Goal: Check status: Check status

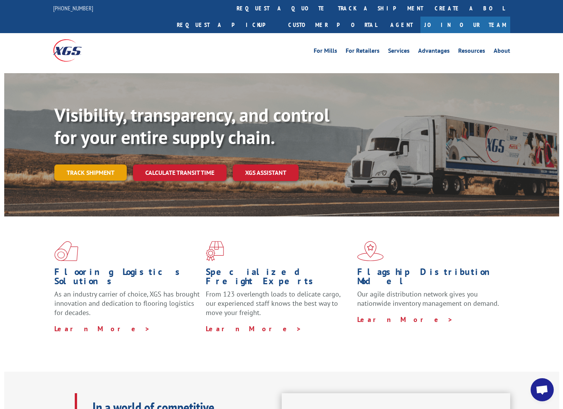
click at [100, 165] on link "Track shipment" at bounding box center [90, 173] width 72 height 16
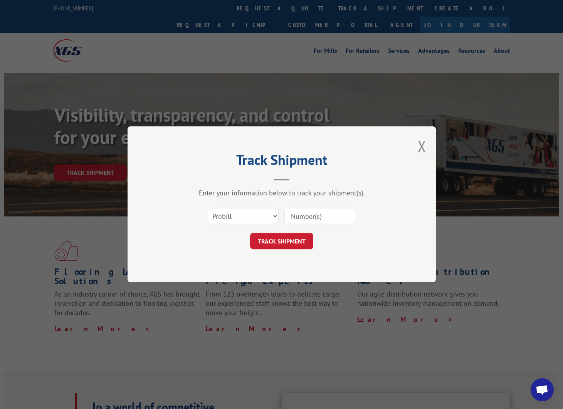
click at [303, 215] on input at bounding box center [320, 217] width 71 height 16
paste input "17448376"
type input "17448376"
click at [300, 243] on button "TRACK SHIPMENT" at bounding box center [281, 242] width 63 height 16
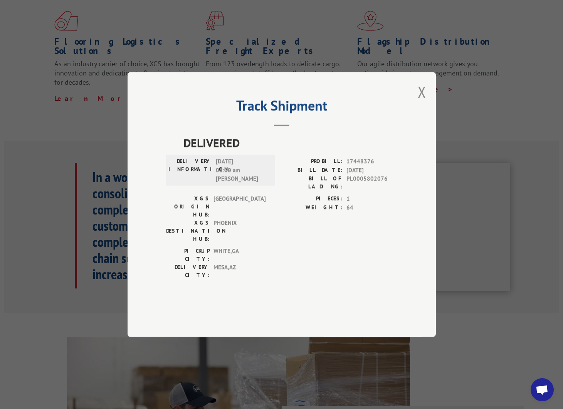
scroll to position [230, 0]
drag, startPoint x: 389, startPoint y: 202, endPoint x: 346, endPoint y: 204, distance: 43.6
click at [346, 191] on div "BILL OF LADING: PL0005802076" at bounding box center [340, 183] width 116 height 16
copy span "PL0005802076"
click at [334, 126] on header "Track Shipment" at bounding box center [281, 113] width 231 height 26
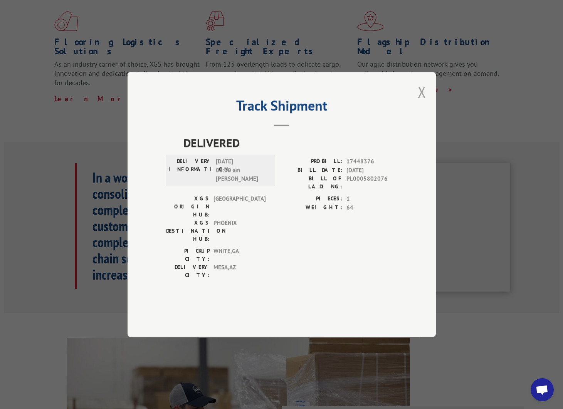
click at [418, 102] on button "Close modal" at bounding box center [422, 92] width 8 height 20
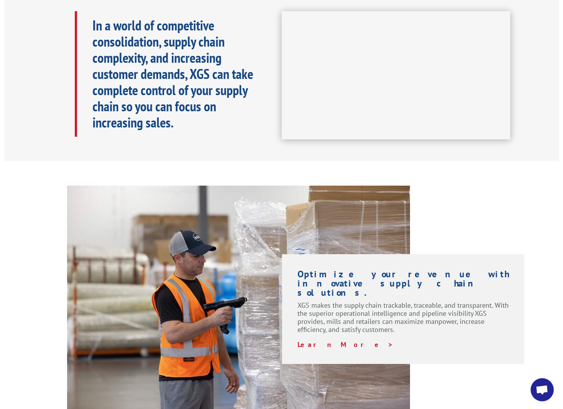
scroll to position [397, 0]
